Goal: Task Accomplishment & Management: Use online tool/utility

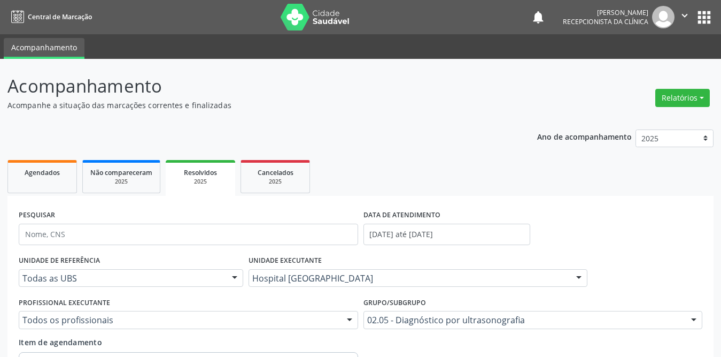
scroll to position [93, 0]
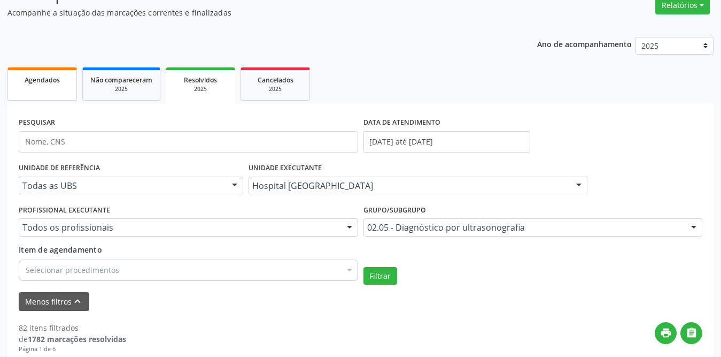
click at [56, 87] on link "Agendados" at bounding box center [42, 83] width 70 height 33
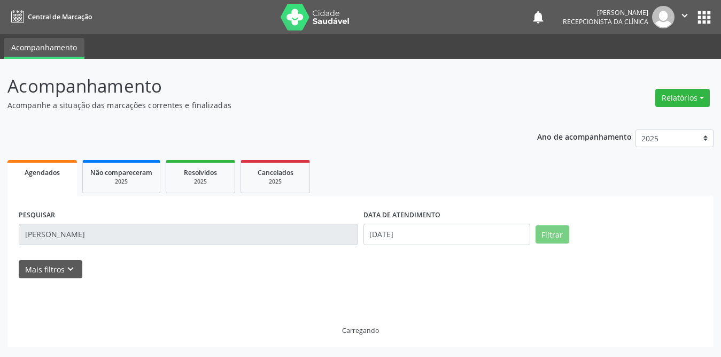
scroll to position [0, 0]
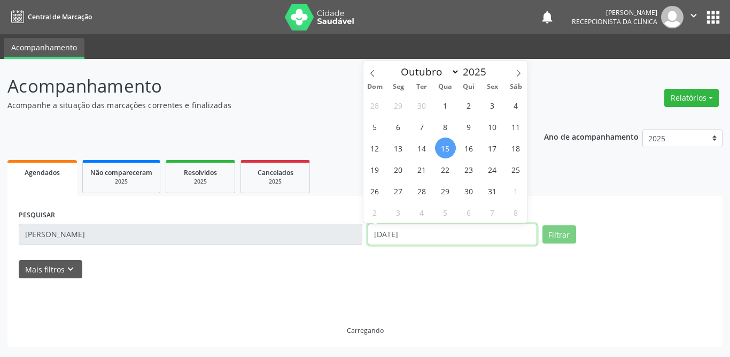
click at [398, 229] on input "[DATE]" at bounding box center [453, 234] width 170 height 21
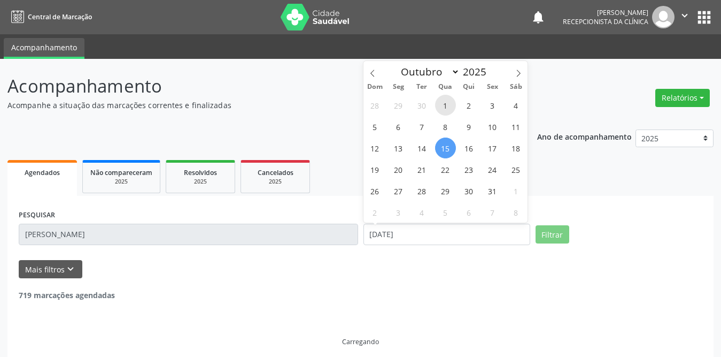
click at [446, 99] on span "1" at bounding box center [445, 105] width 21 height 21
type input "01/10/2025"
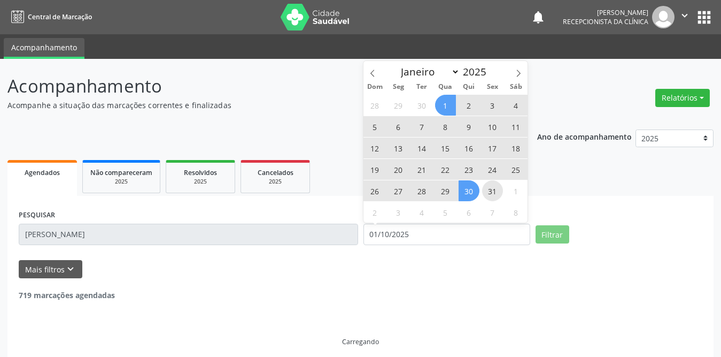
click at [498, 188] on span "31" at bounding box center [492, 190] width 21 height 21
click at [493, 191] on ul "Agendados Não compareceram 2025 Resolvidos 2025 Cancelados 2025" at bounding box center [360, 176] width 706 height 39
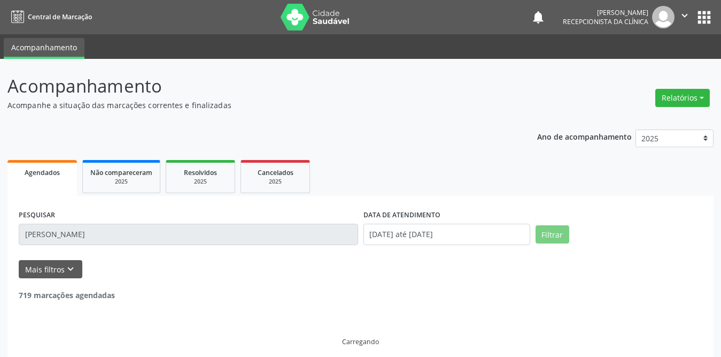
click at [202, 233] on input "[PERSON_NAME]" at bounding box center [189, 234] width 340 height 21
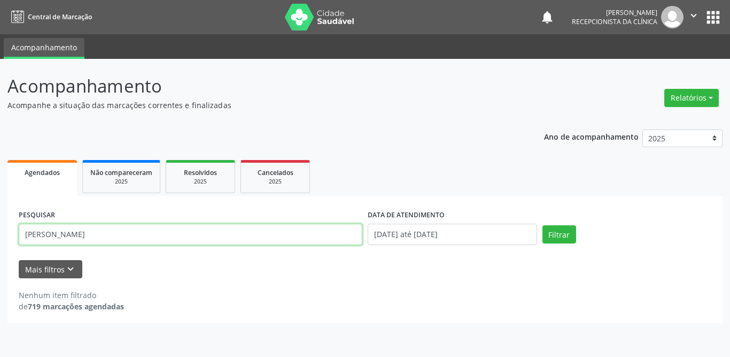
drag, startPoint x: 116, startPoint y: 228, endPoint x: 0, endPoint y: 230, distance: 116.1
click at [0, 230] on div "Acompanhamento Acompanhe a situação das marcações correntes e finalizadas Relat…" at bounding box center [365, 208] width 730 height 298
type input "cicera maria"
click at [543, 225] on button "Filtrar" at bounding box center [560, 234] width 34 height 18
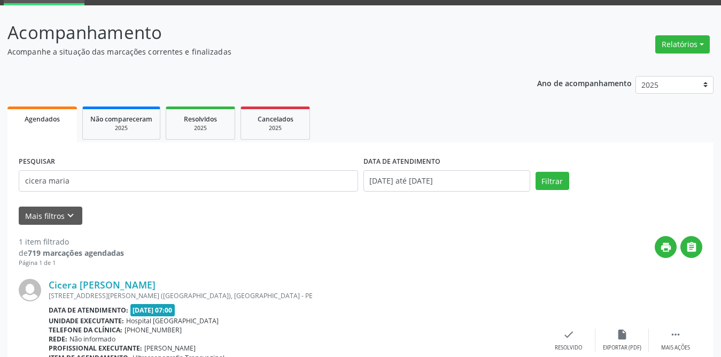
scroll to position [127, 0]
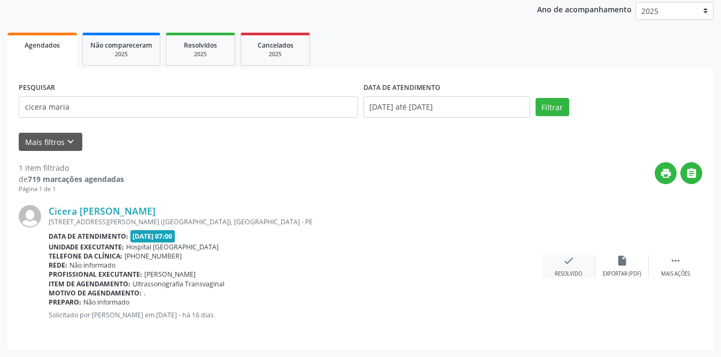
click at [576, 257] on div "check Resolvido" at bounding box center [568, 266] width 53 height 23
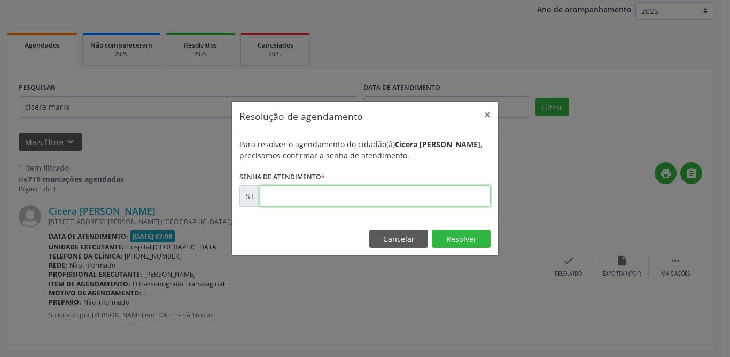
click at [343, 199] on input "text" at bounding box center [375, 195] width 231 height 21
type input "00019927"
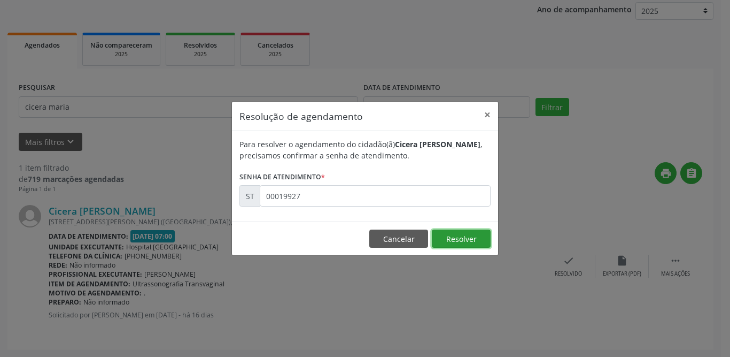
click at [463, 237] on button "Resolver" at bounding box center [461, 238] width 59 height 18
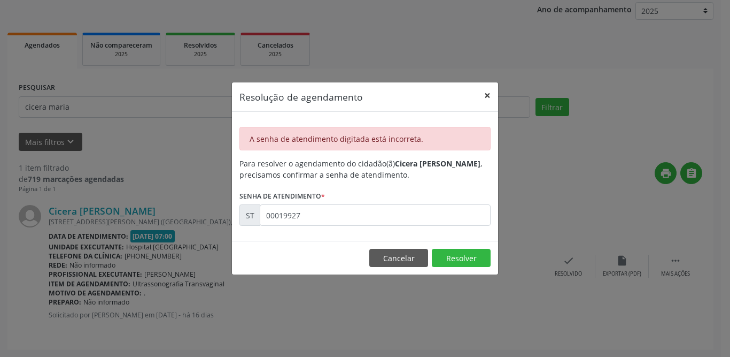
click at [486, 93] on button "×" at bounding box center [487, 95] width 21 height 26
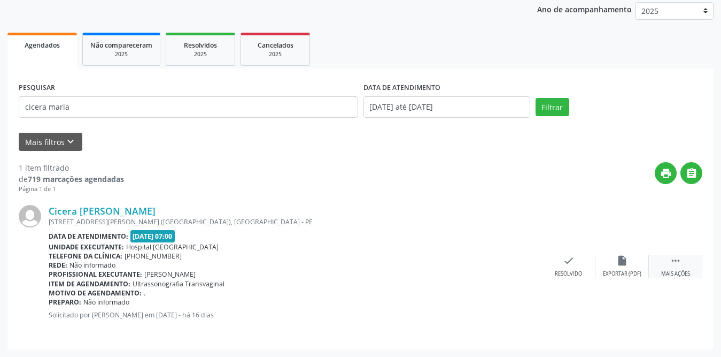
click at [673, 262] on icon "" at bounding box center [676, 261] width 12 height 12
click at [513, 263] on icon "print" at bounding box center [516, 261] width 12 height 12
